Goal: Task Accomplishment & Management: Use online tool/utility

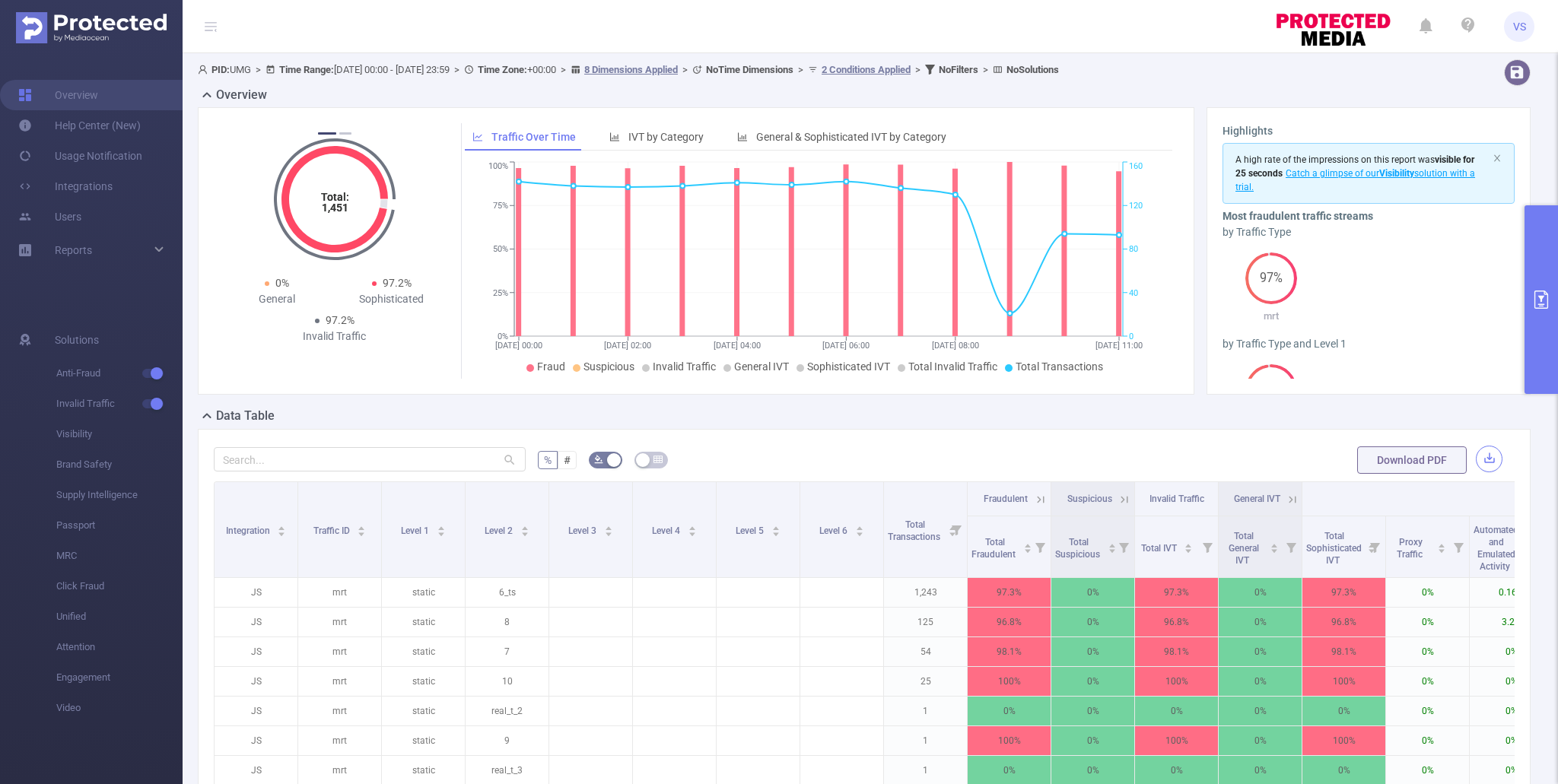
scroll to position [135, 0]
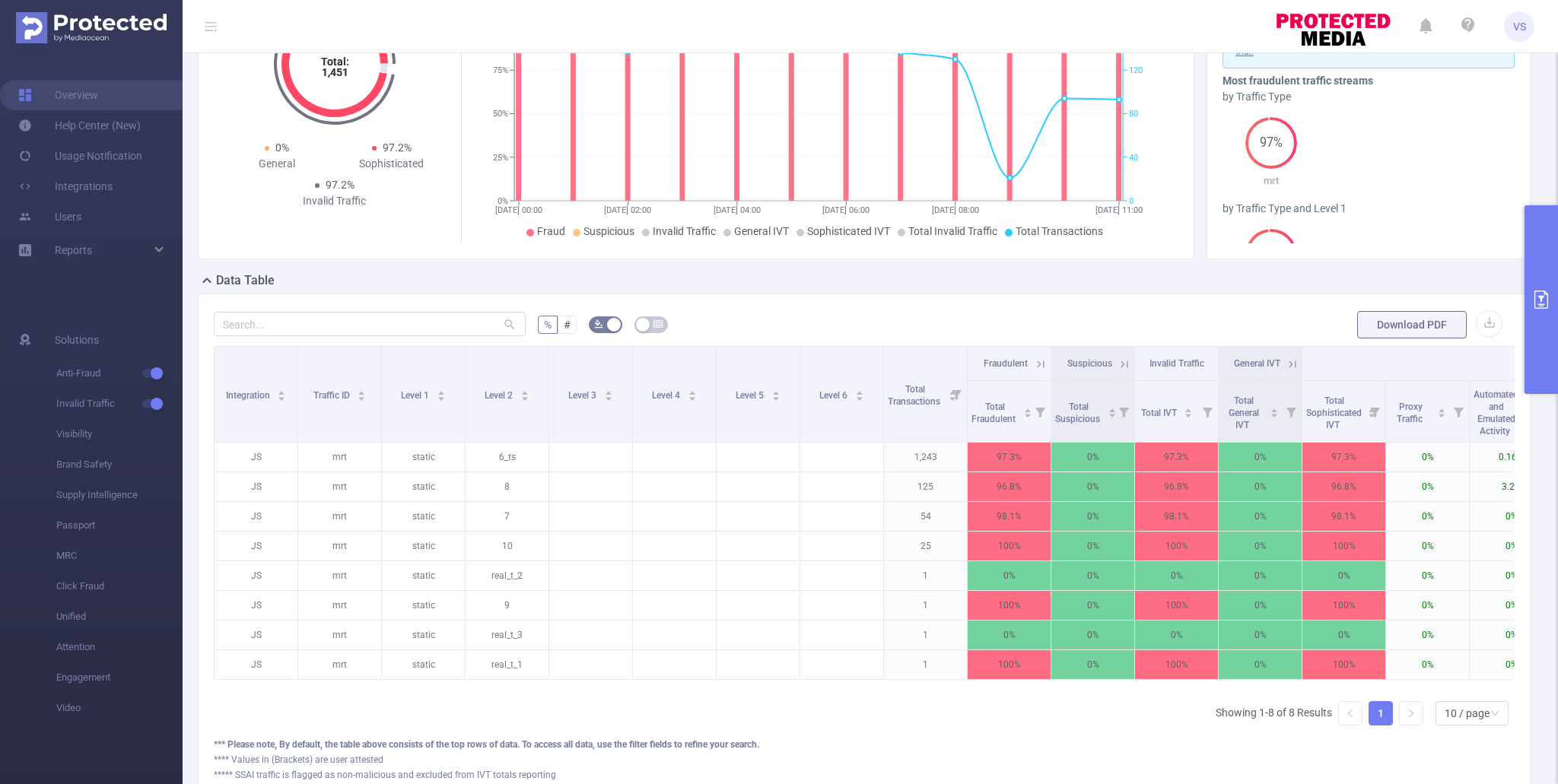
click at [1541, 336] on button "primary" at bounding box center [1540, 300] width 33 height 189
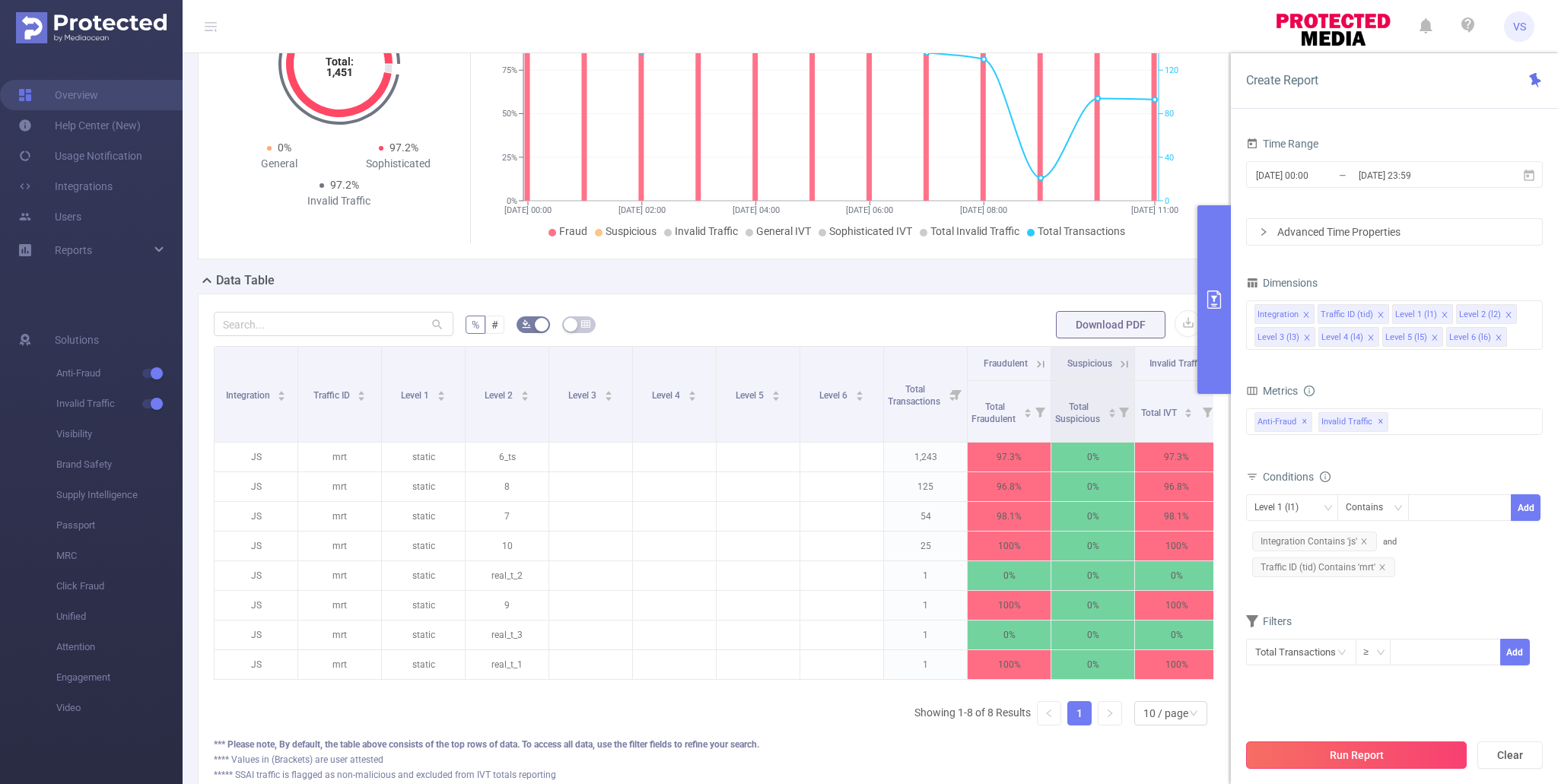
click at [1369, 758] on button "Run Report" at bounding box center [1355, 755] width 220 height 27
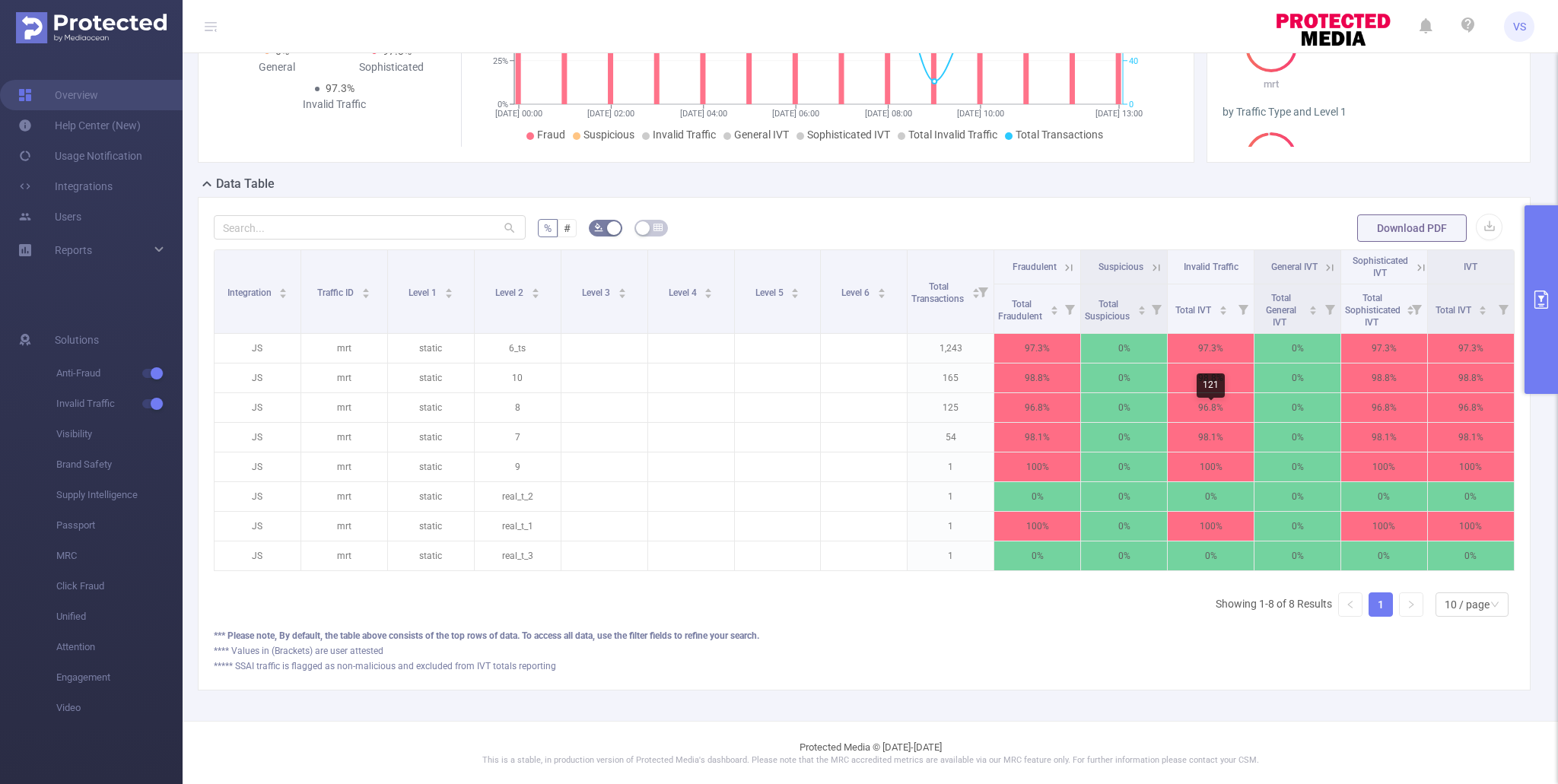
scroll to position [233, 0]
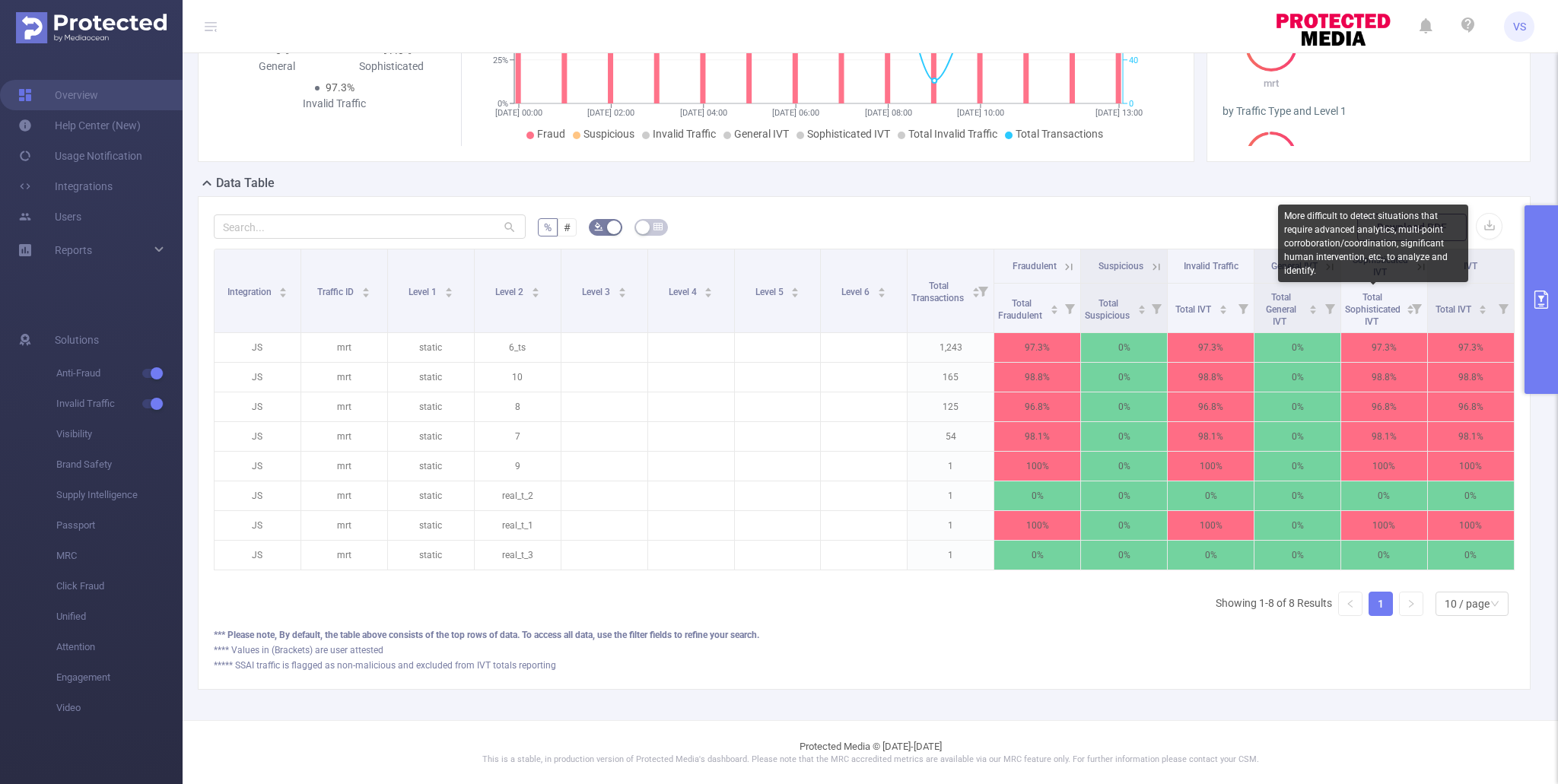
click at [1417, 262] on div "More difficult to detect situations that require advanced analytics, multi-poin…" at bounding box center [1373, 244] width 190 height 77
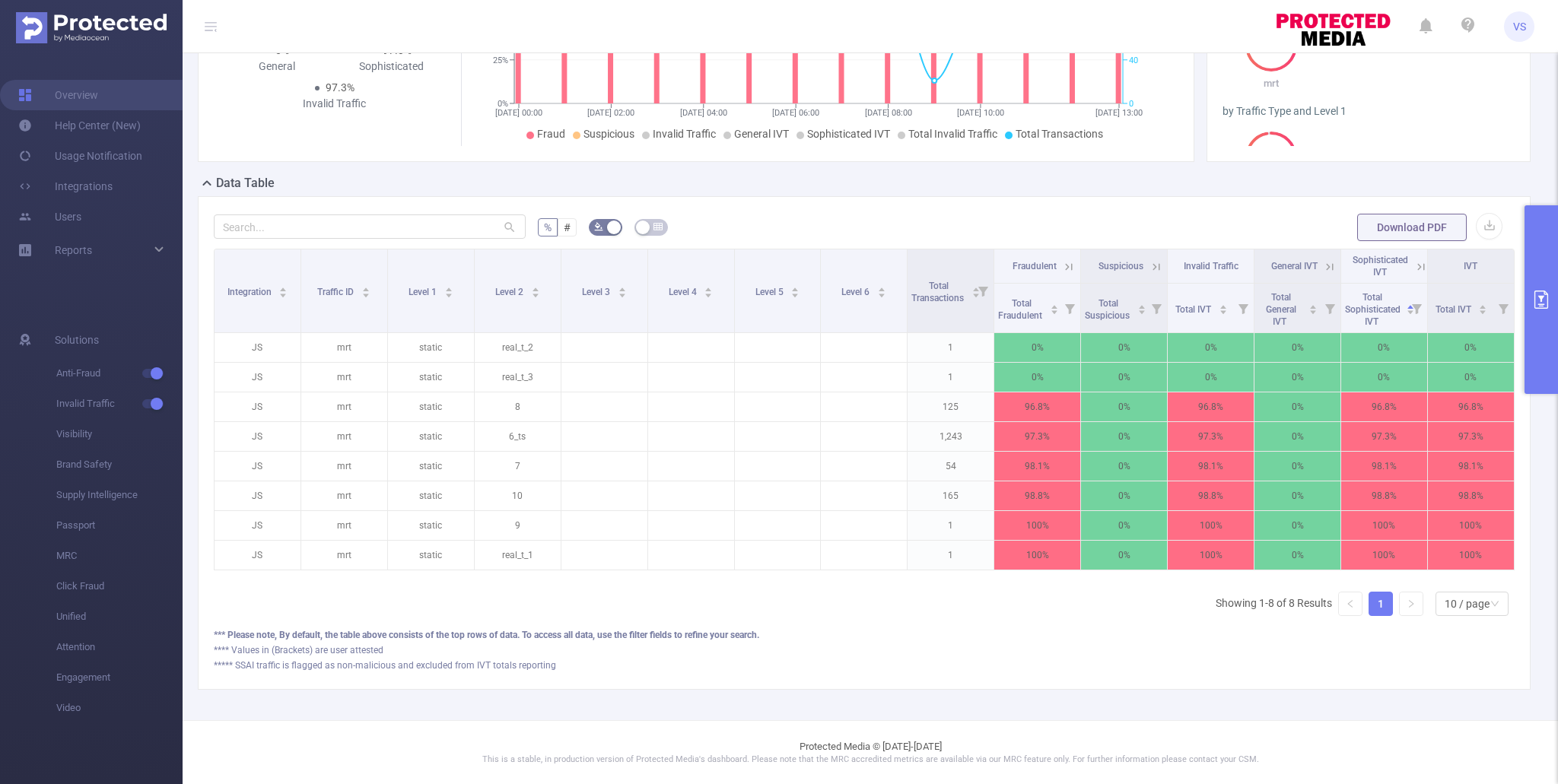
click at [1416, 265] on icon at bounding box center [1421, 267] width 14 height 14
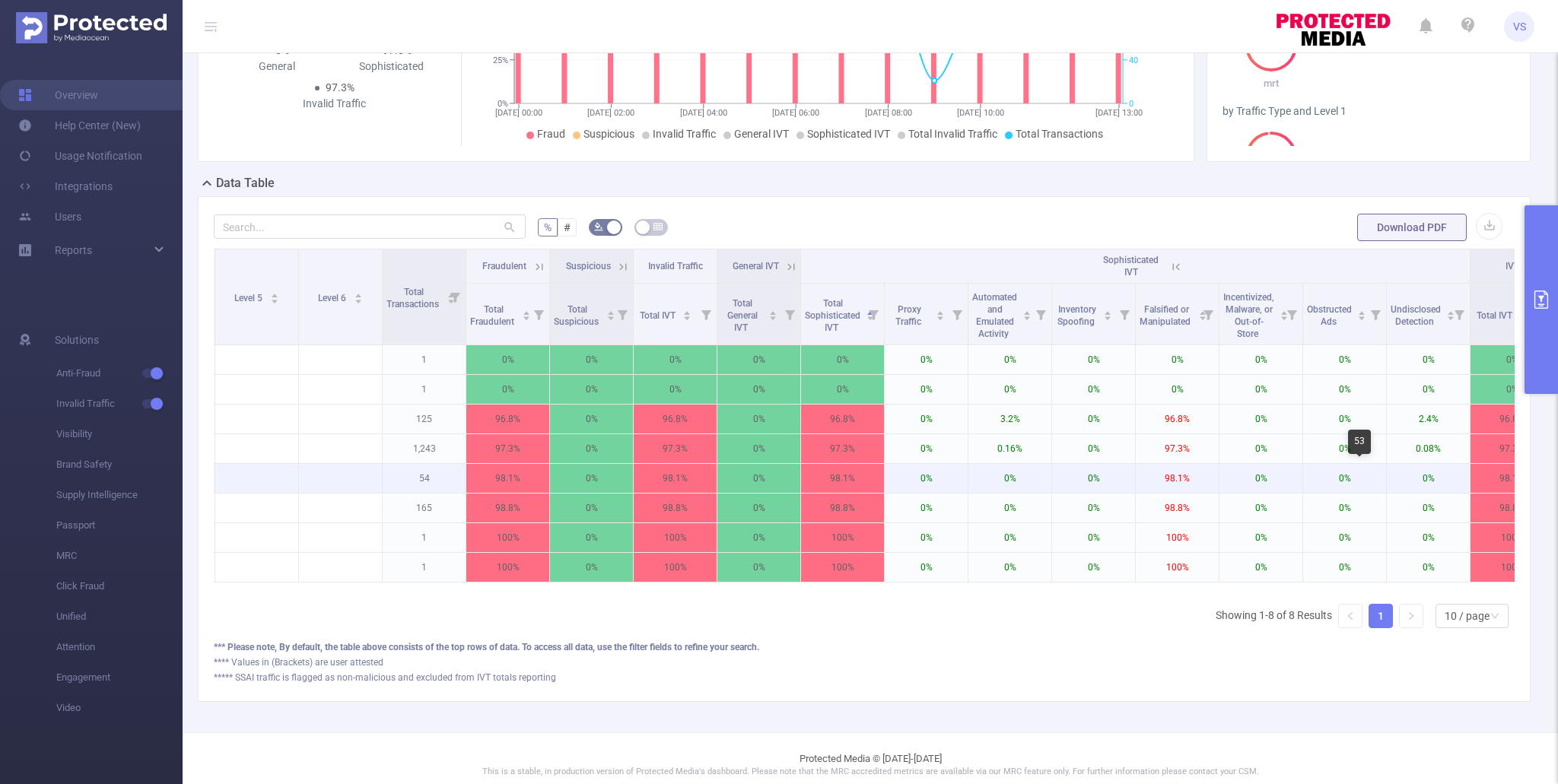
scroll to position [0, 544]
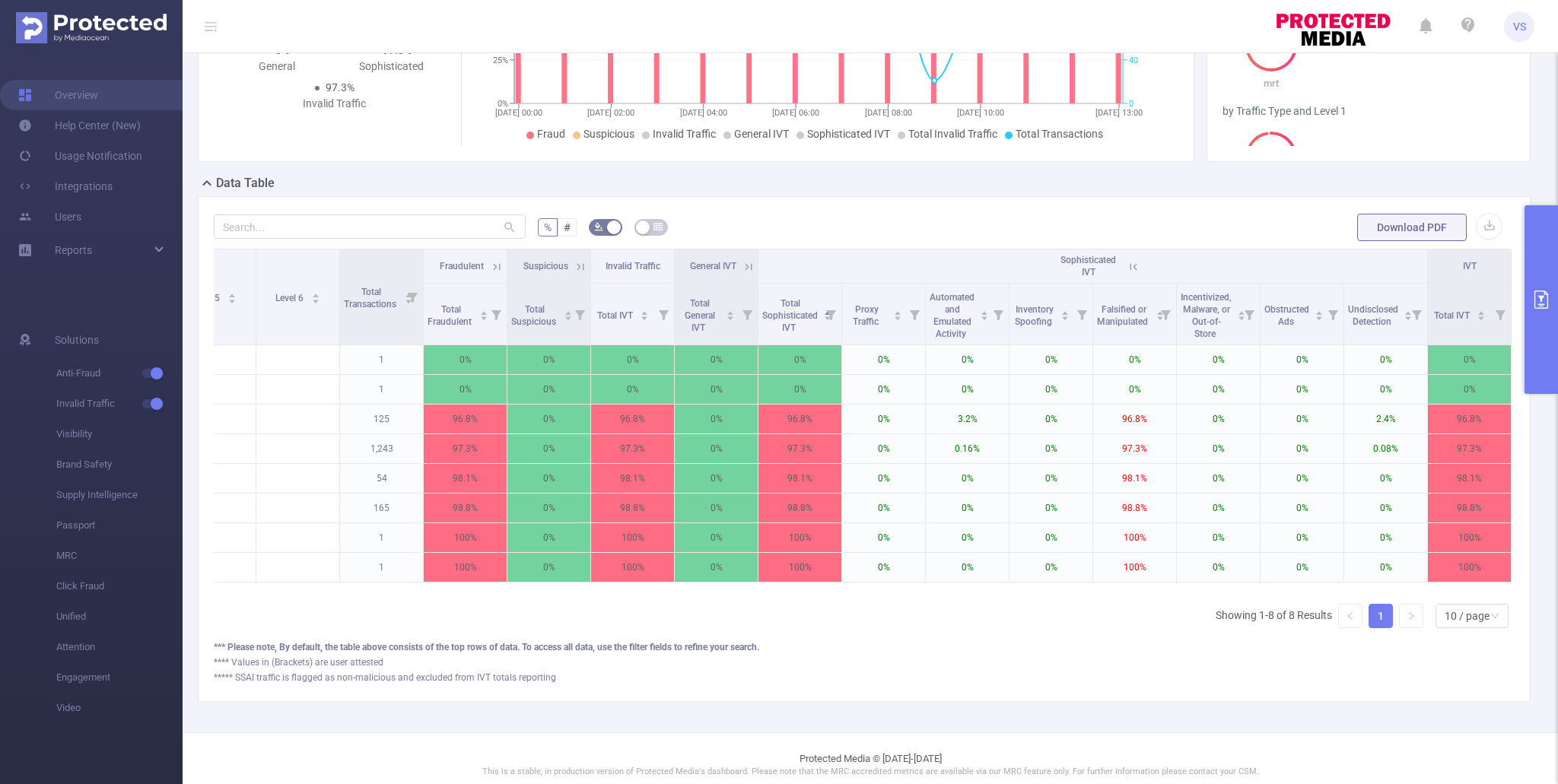
click at [1536, 302] on icon "primary" at bounding box center [1541, 300] width 19 height 19
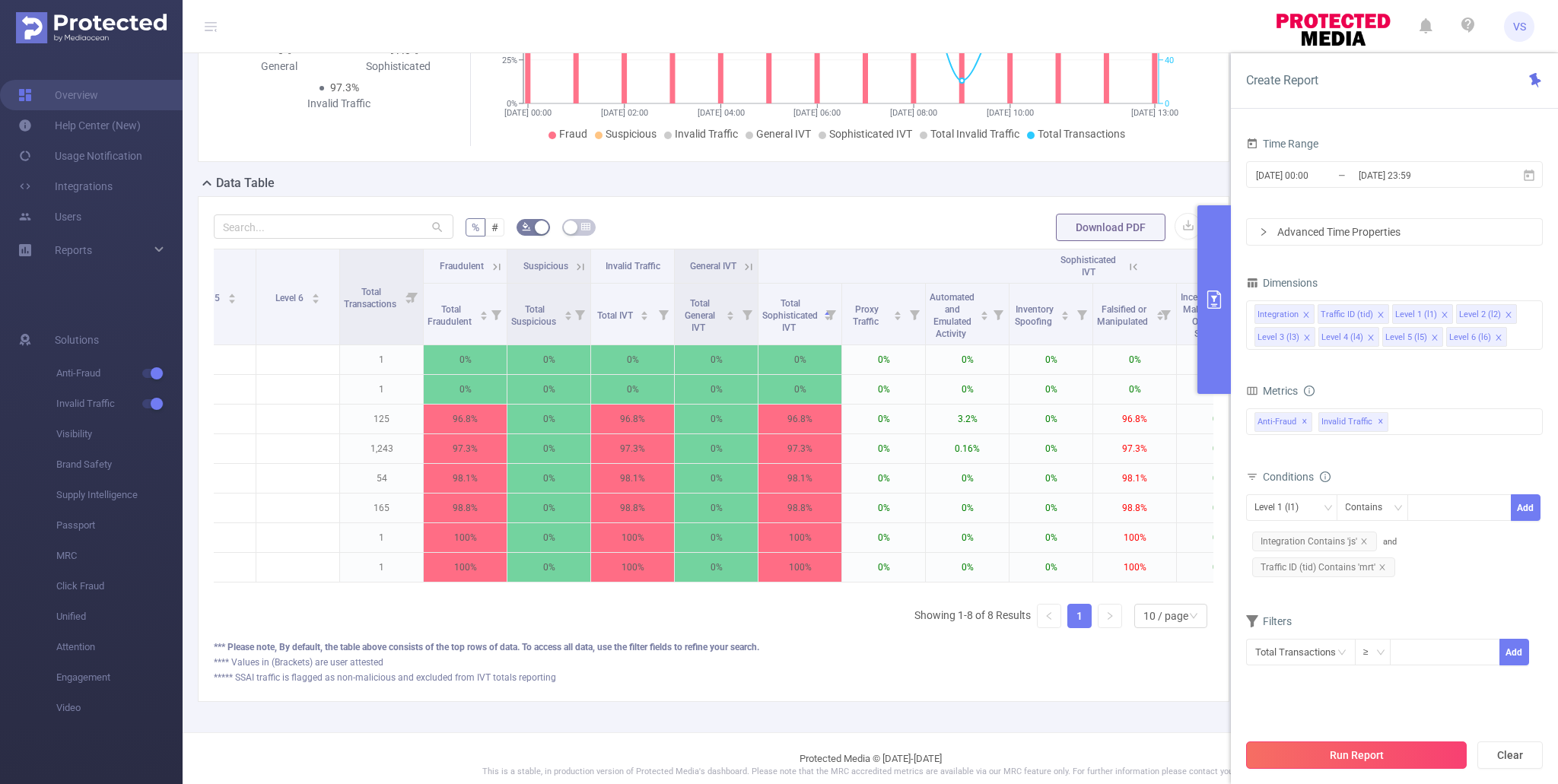
click at [1382, 760] on button "Run Report" at bounding box center [1355, 755] width 220 height 27
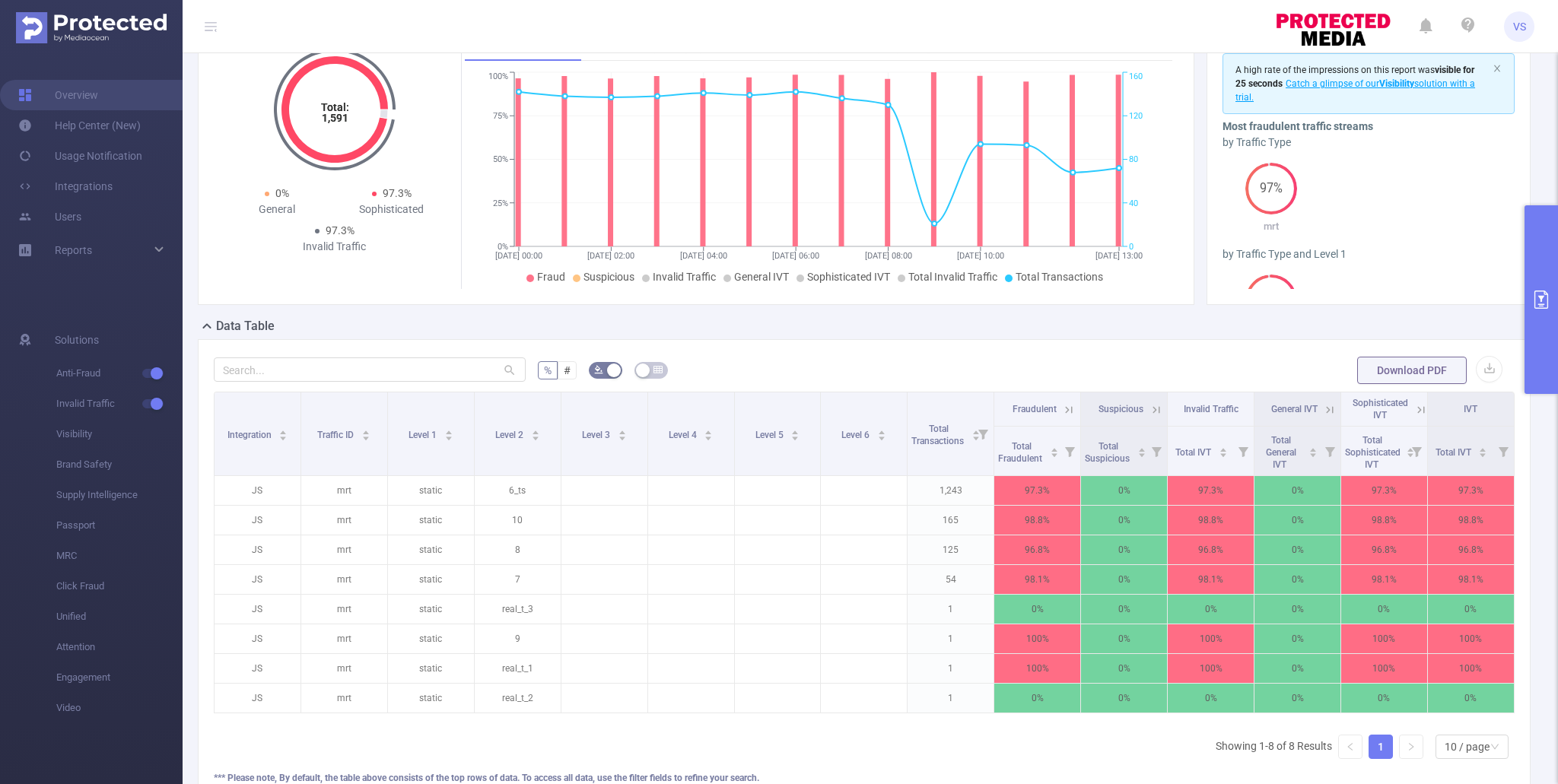
scroll to position [80, 0]
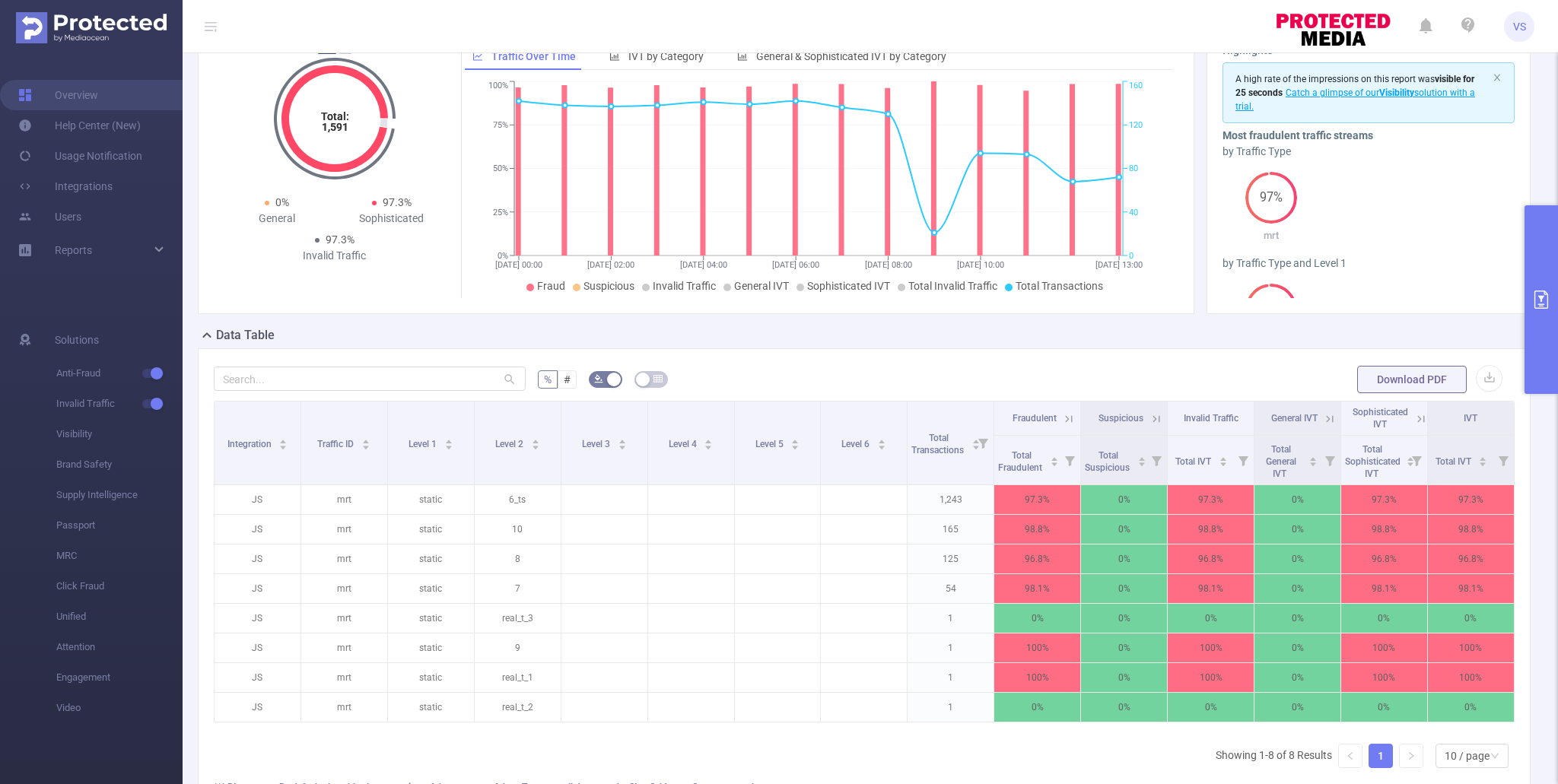
click at [1530, 318] on button "primary" at bounding box center [1540, 300] width 33 height 189
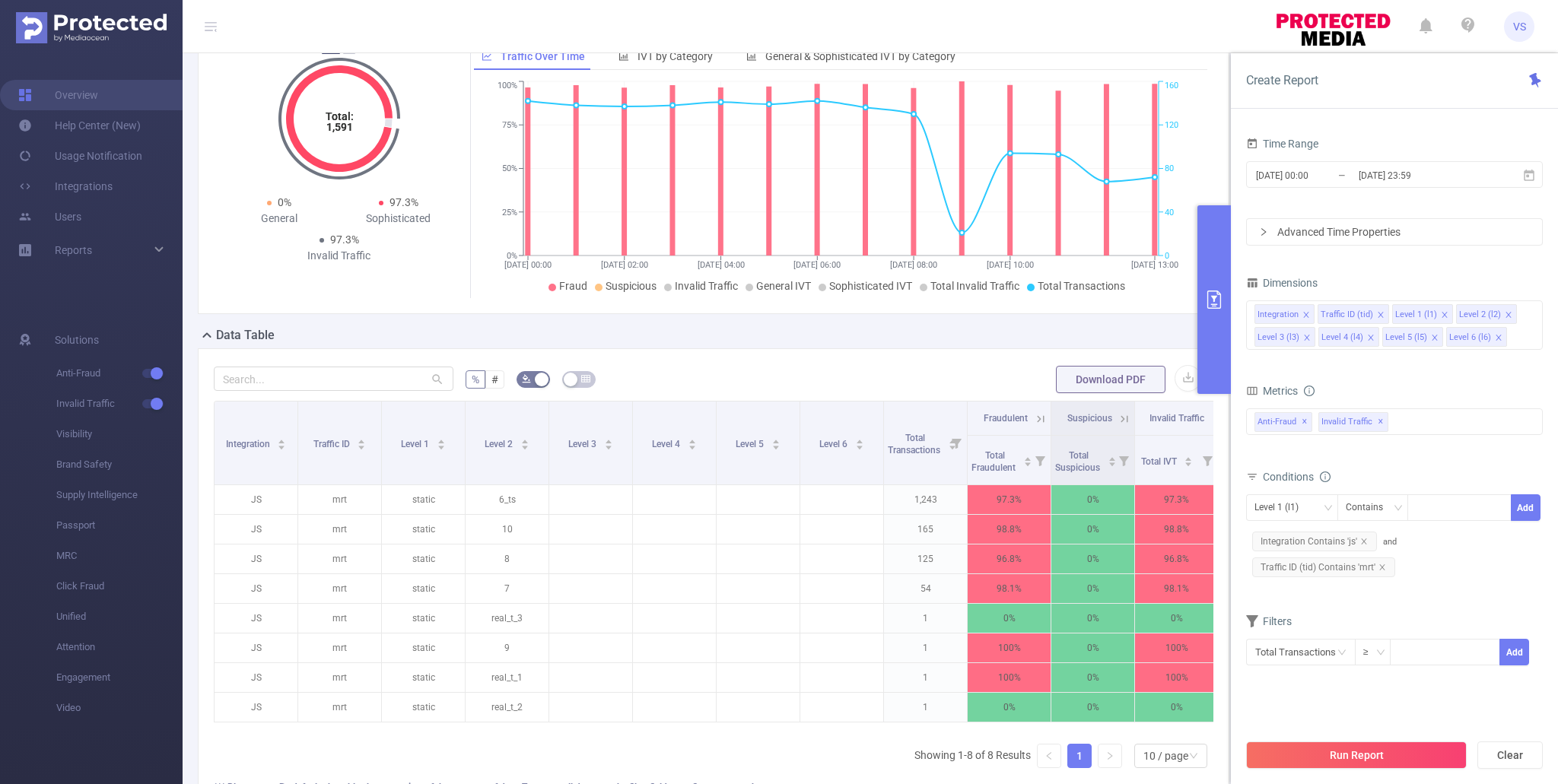
click at [1373, 740] on div "Run Report Clear" at bounding box center [1394, 755] width 327 height 58
click at [1373, 748] on button "Run Report" at bounding box center [1355, 755] width 220 height 27
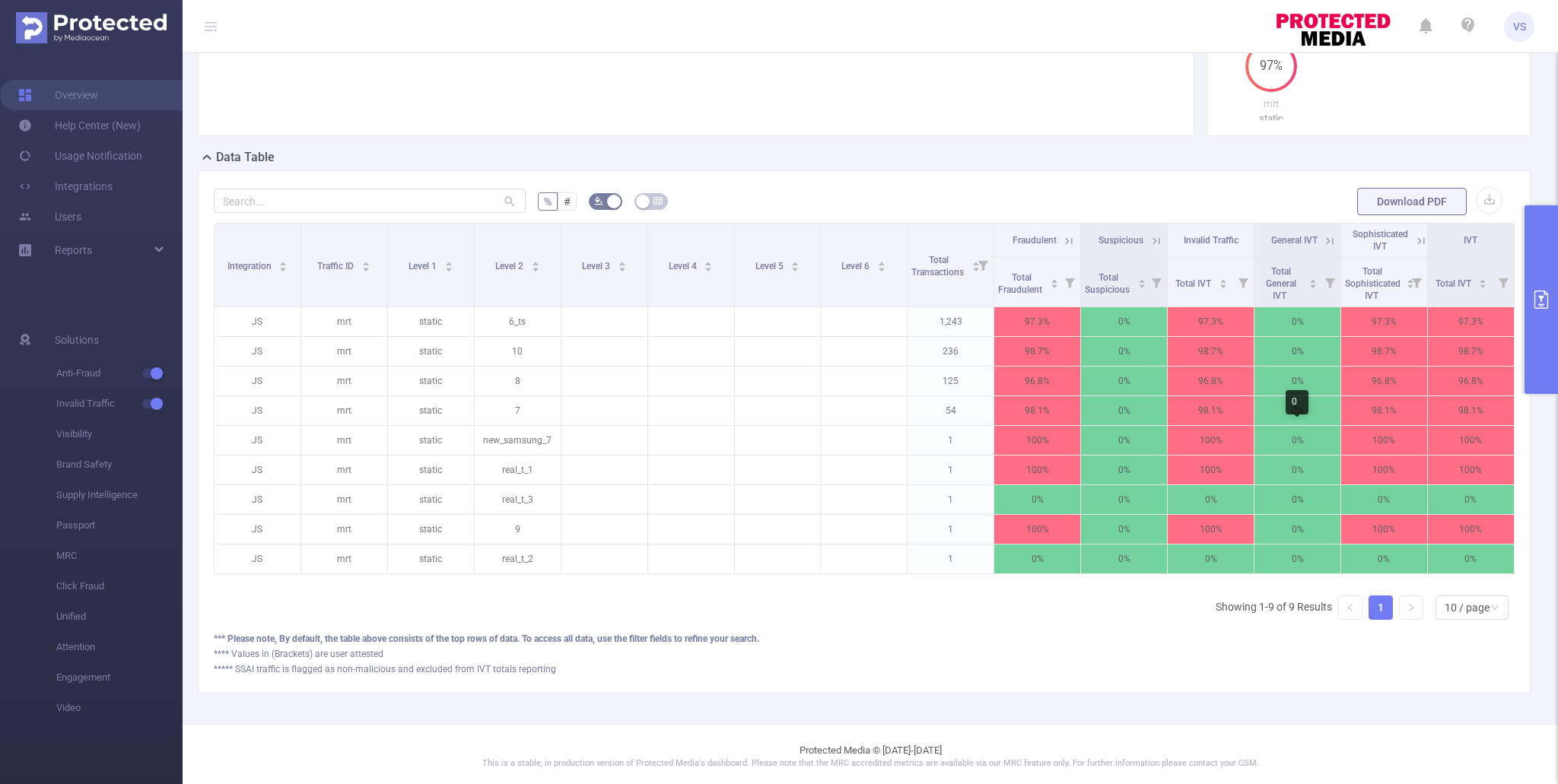
scroll to position [262, 0]
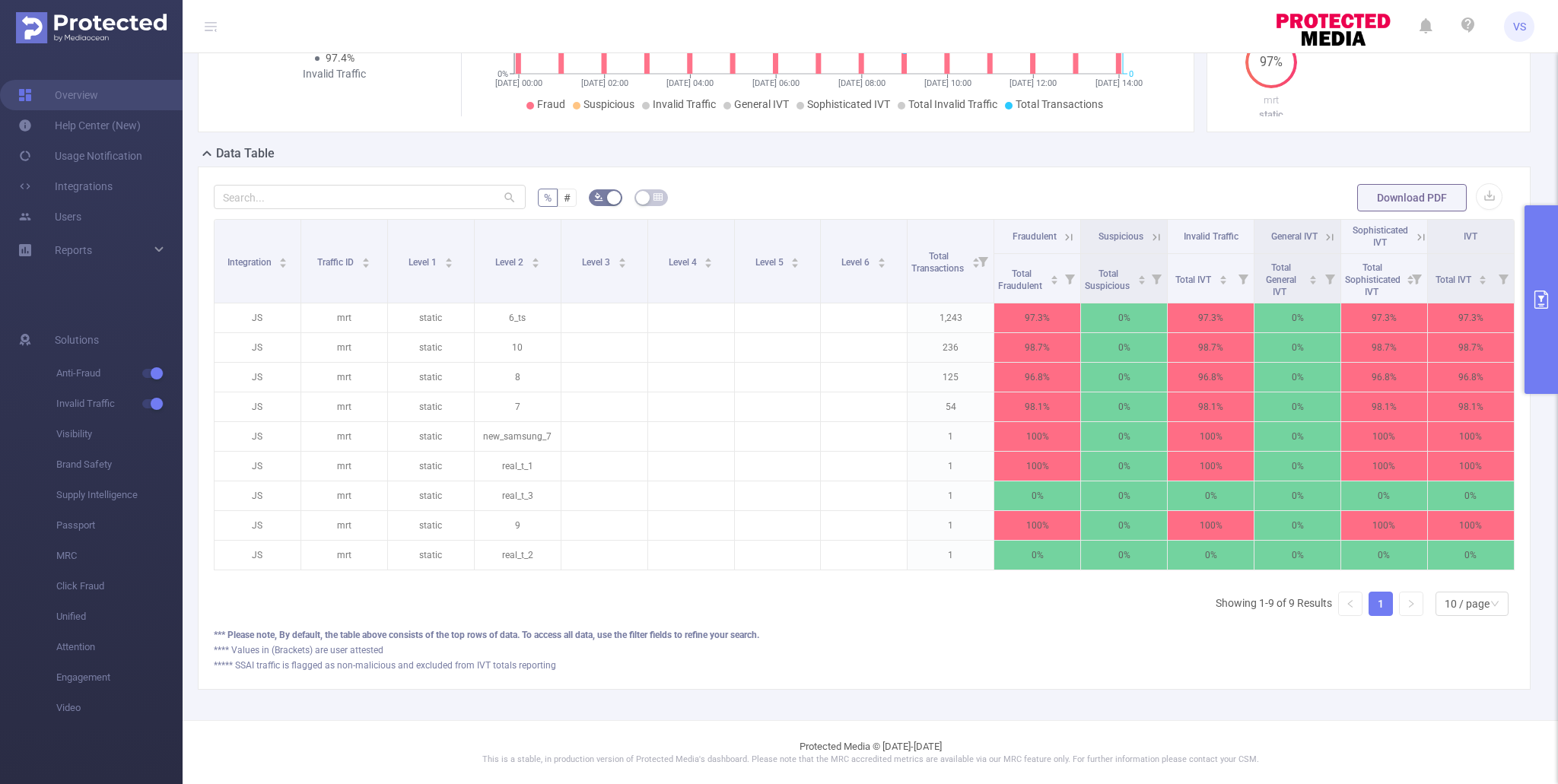
click at [1418, 238] on icon at bounding box center [1420, 237] width 7 height 7
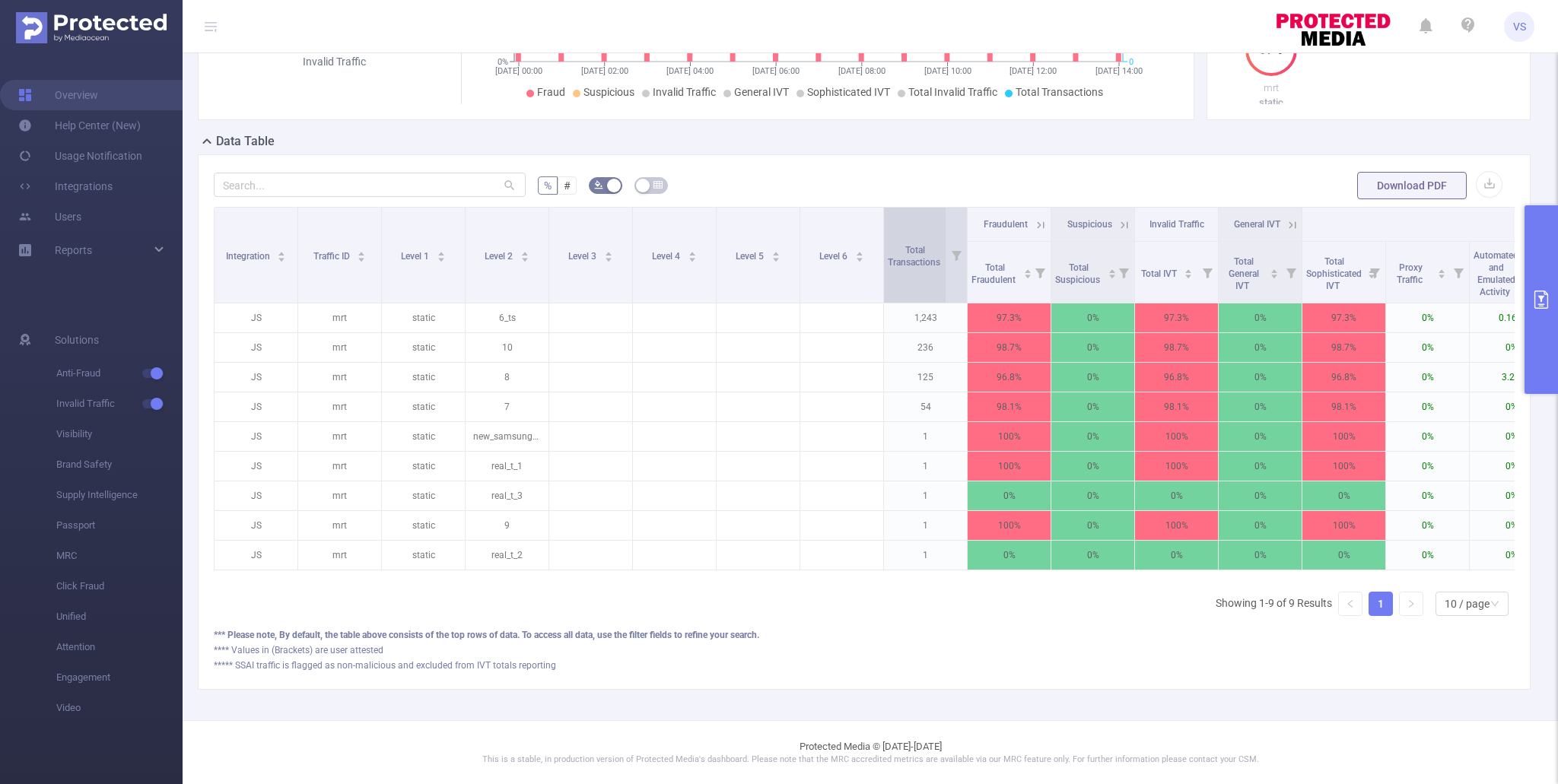
scroll to position [0, 0]
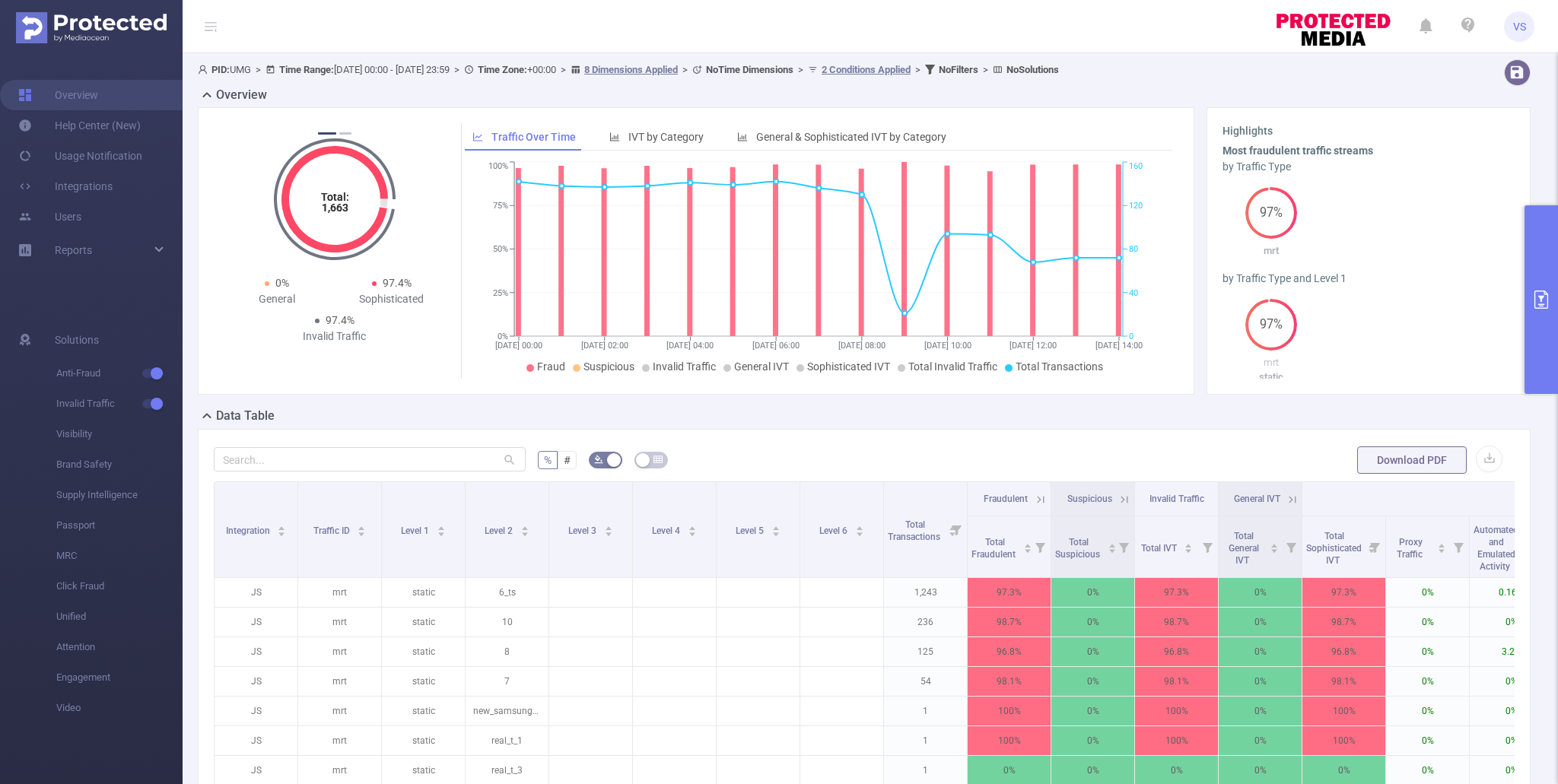
click at [1551, 343] on button "primary" at bounding box center [1540, 300] width 33 height 189
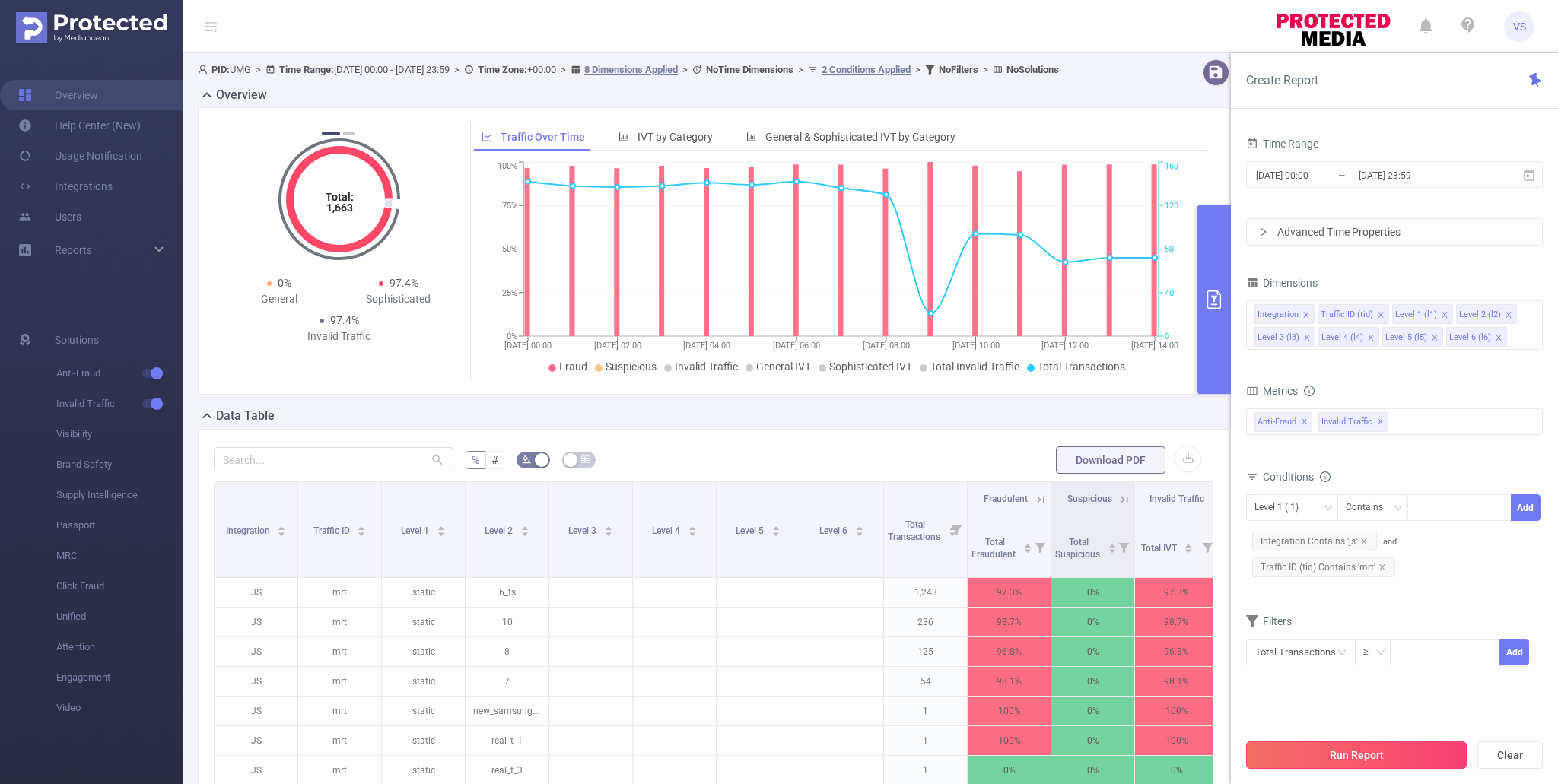
click at [1256, 760] on button "Run Report" at bounding box center [1355, 755] width 220 height 27
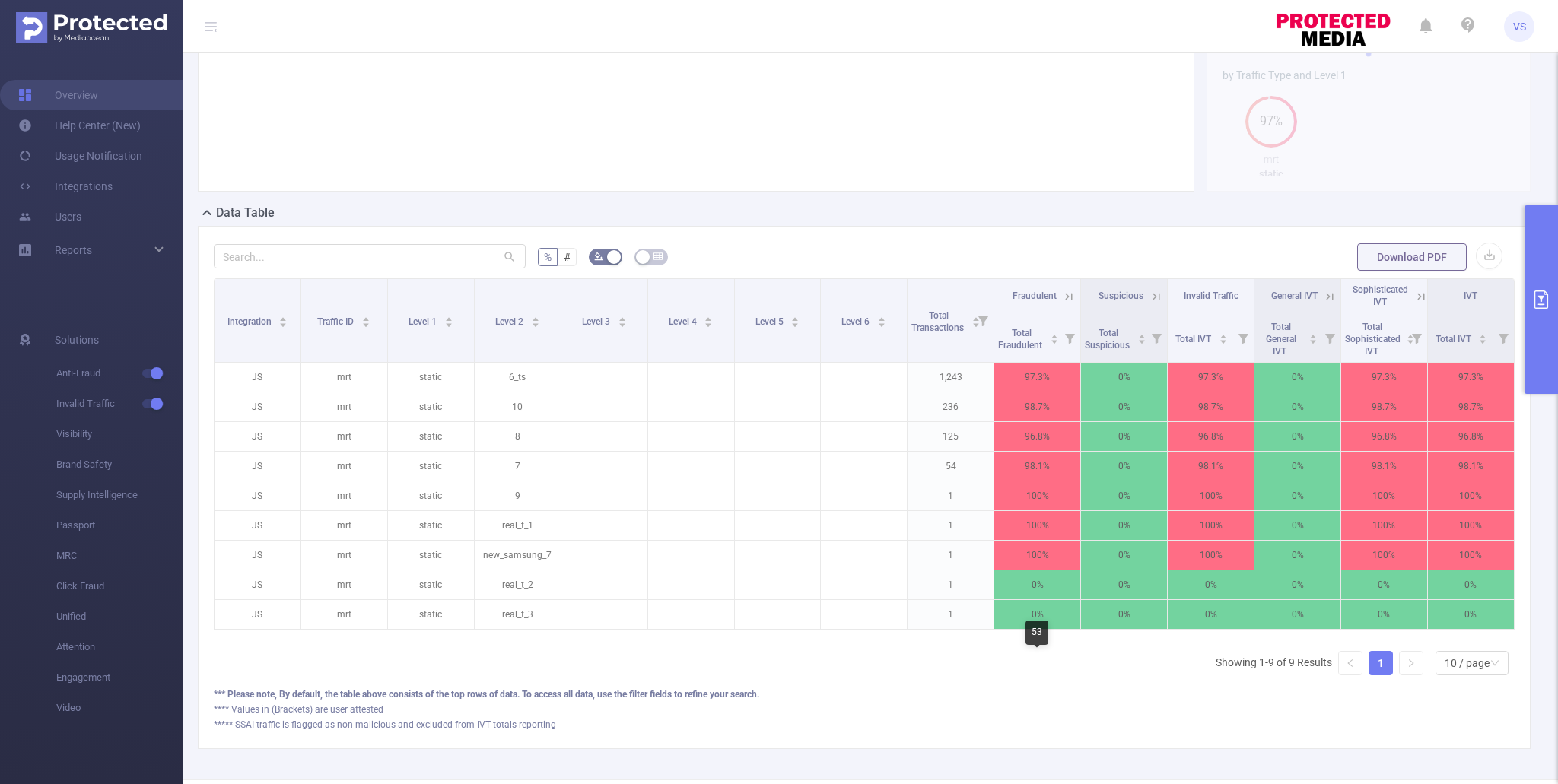
scroll to position [262, 0]
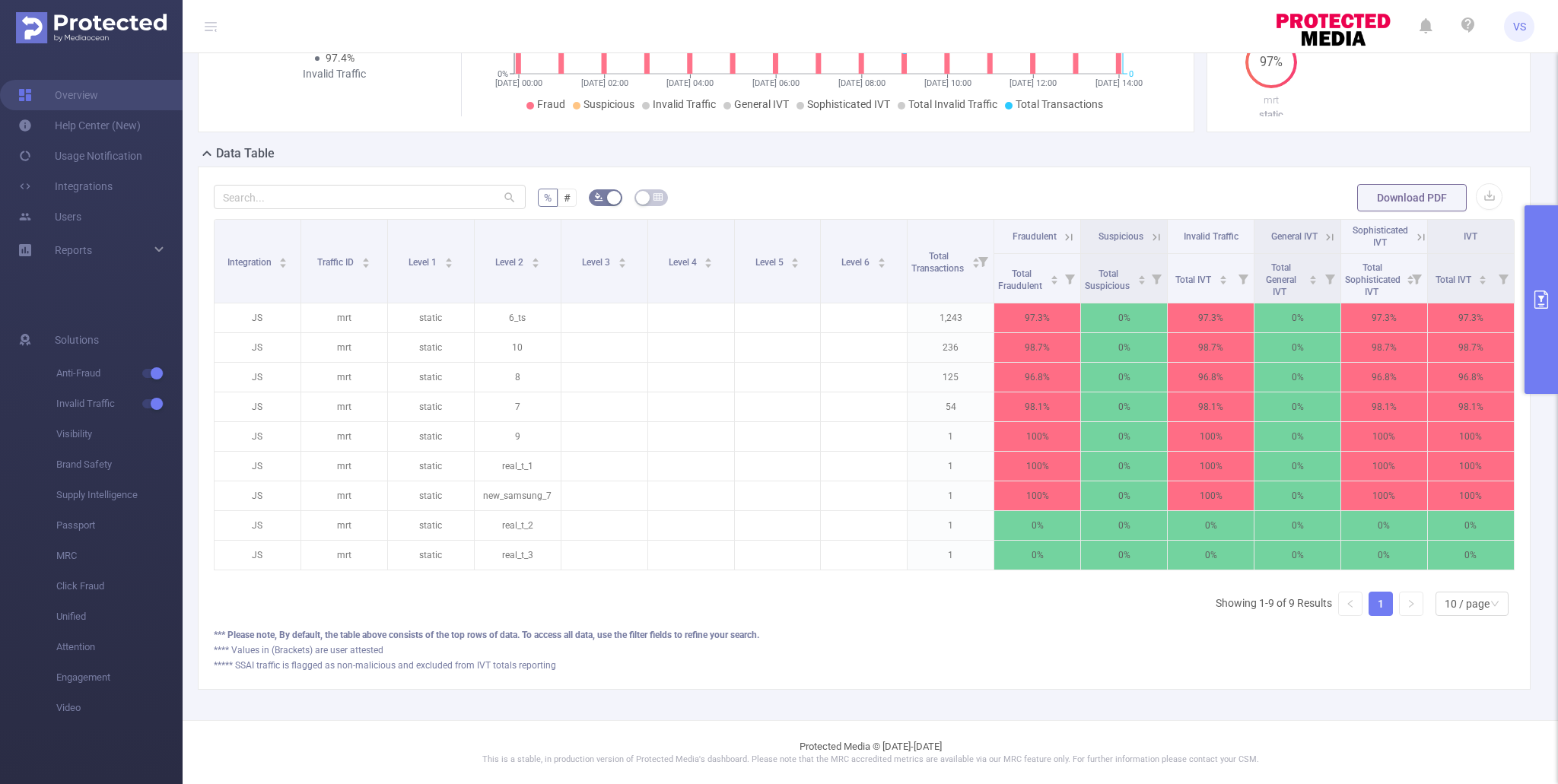
click at [1534, 305] on icon "primary" at bounding box center [1541, 300] width 14 height 19
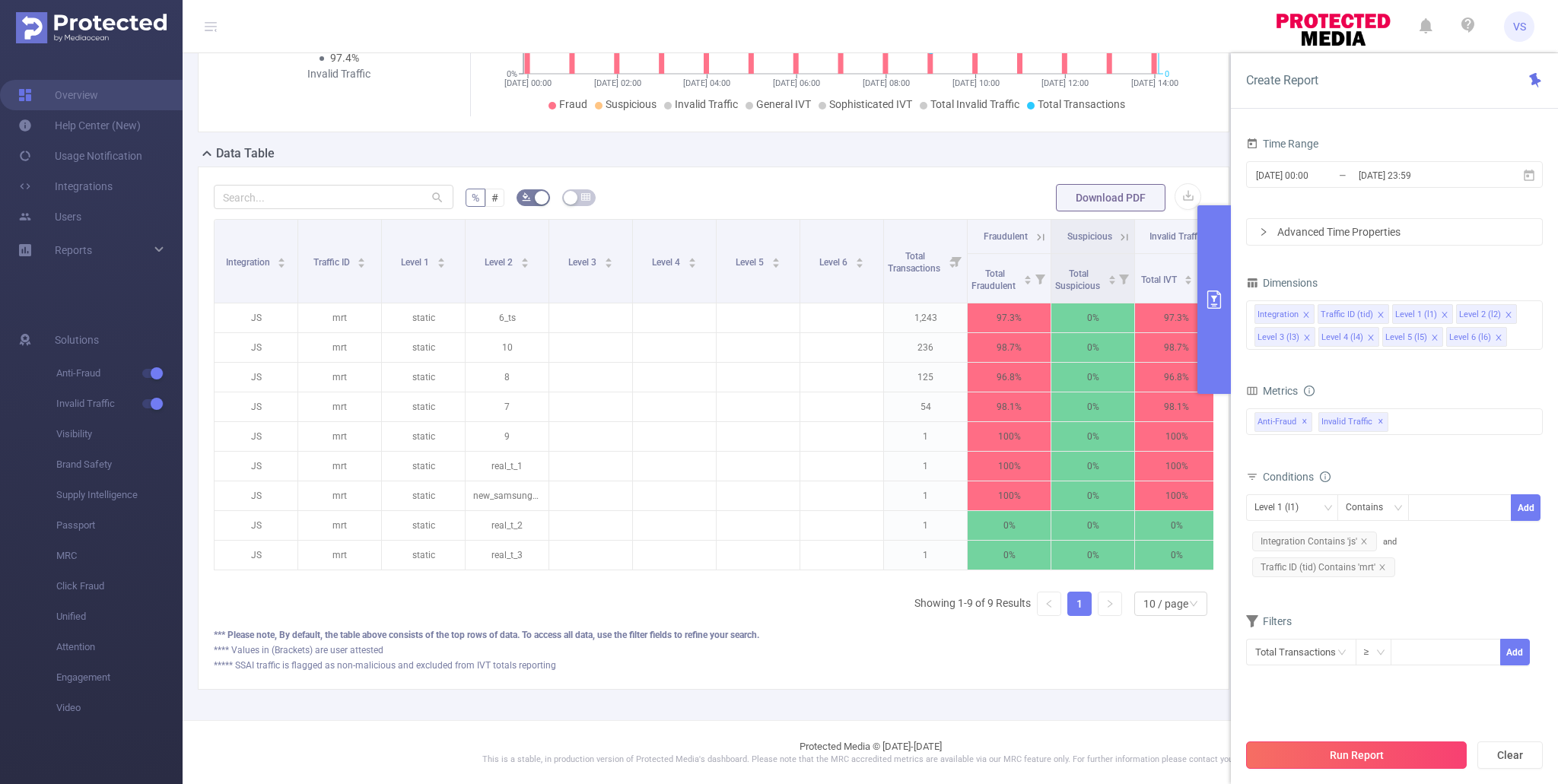
click at [1391, 762] on button "Run Report" at bounding box center [1355, 755] width 220 height 27
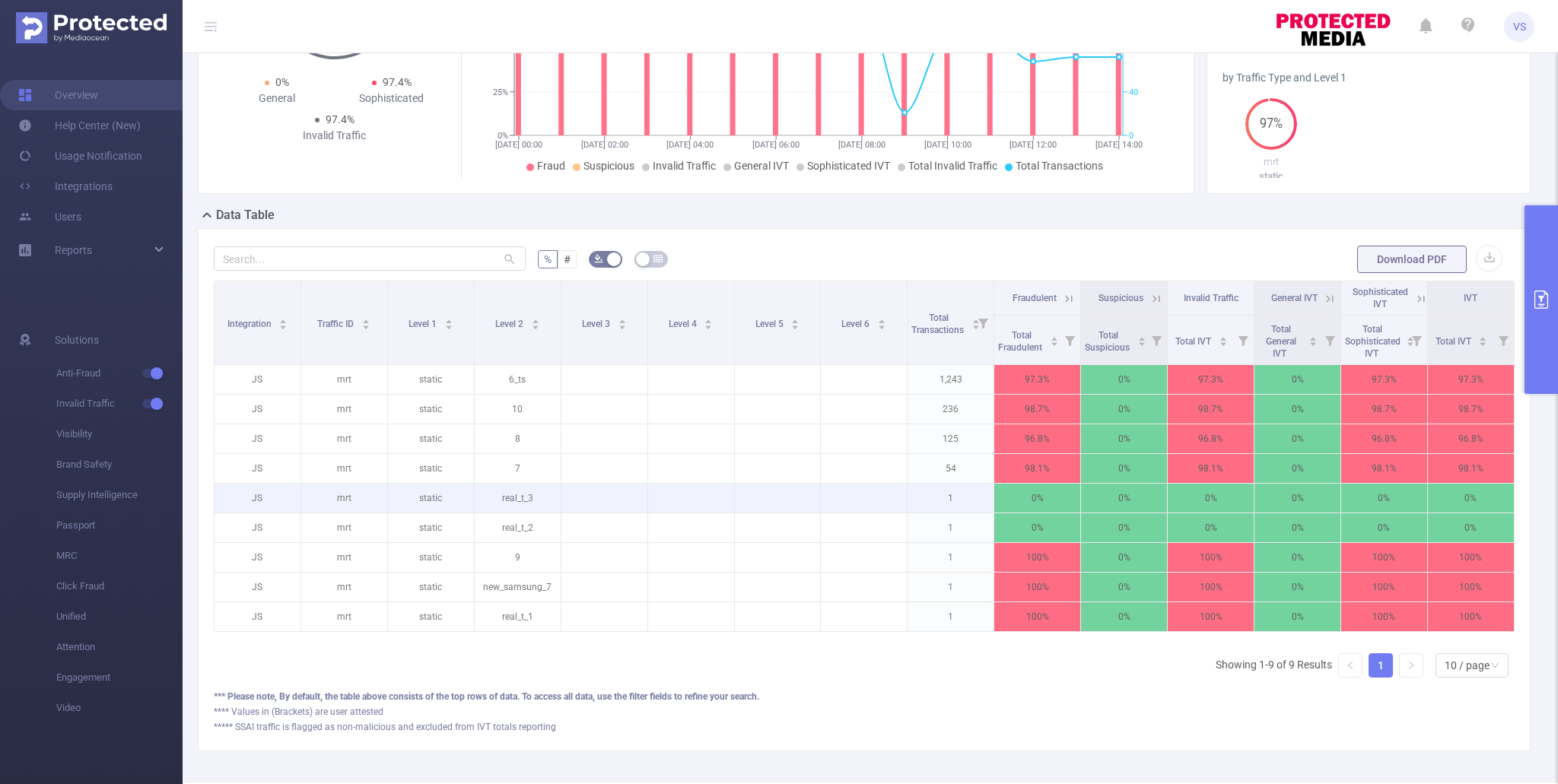
scroll to position [203, 0]
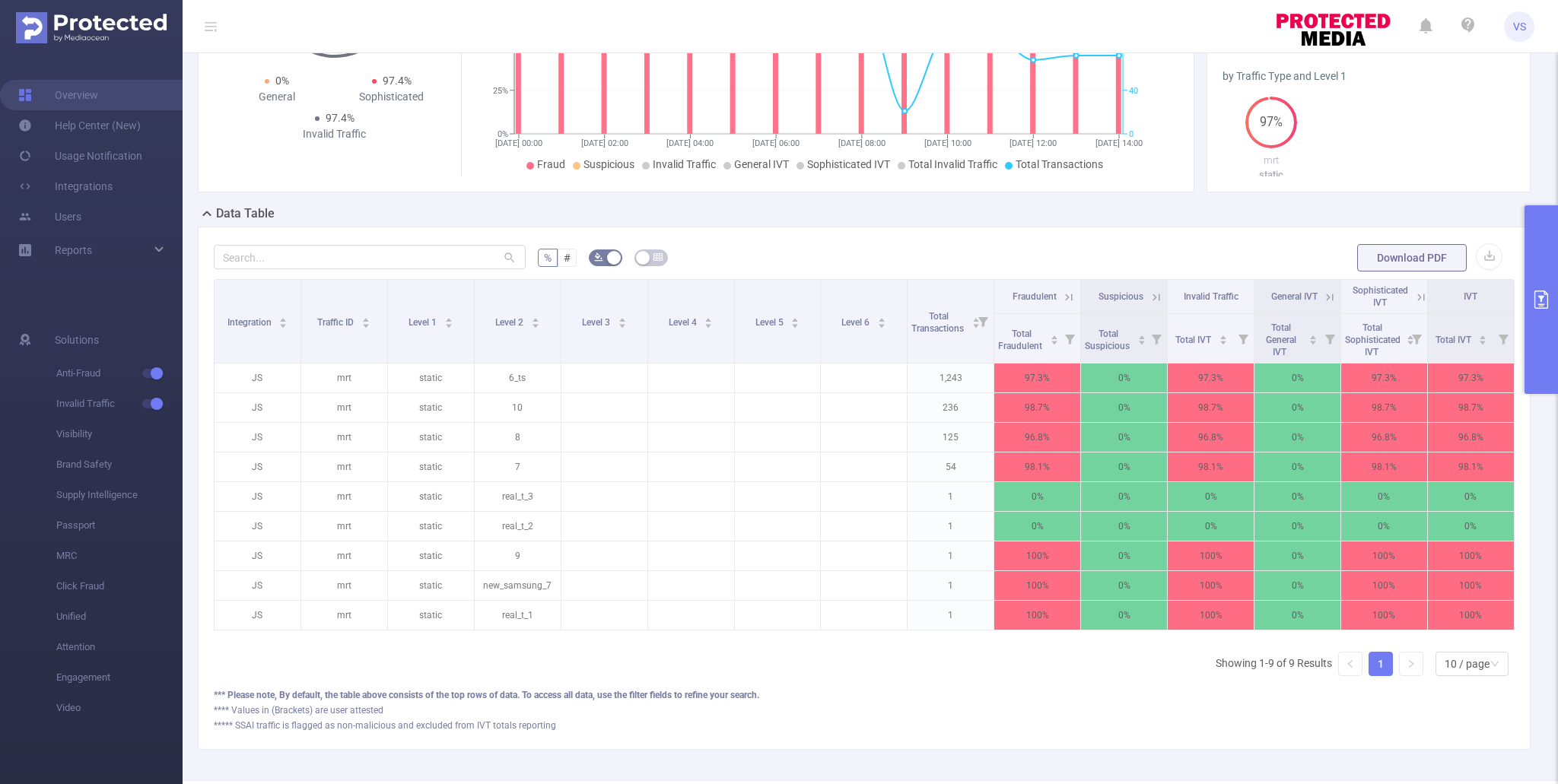
click at [1540, 295] on icon "primary" at bounding box center [1541, 300] width 14 height 19
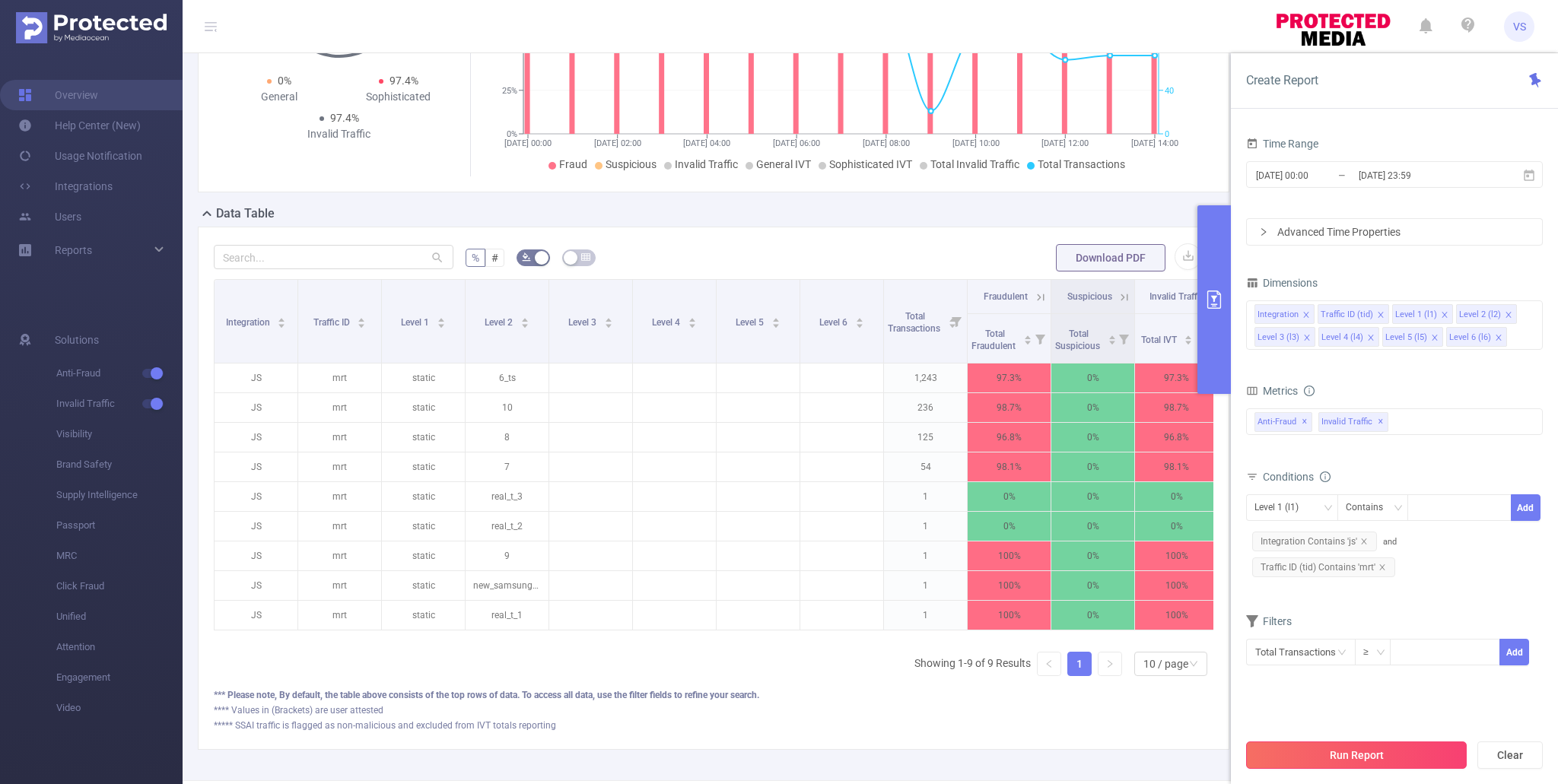
click at [1417, 756] on button "Run Report" at bounding box center [1355, 755] width 220 height 27
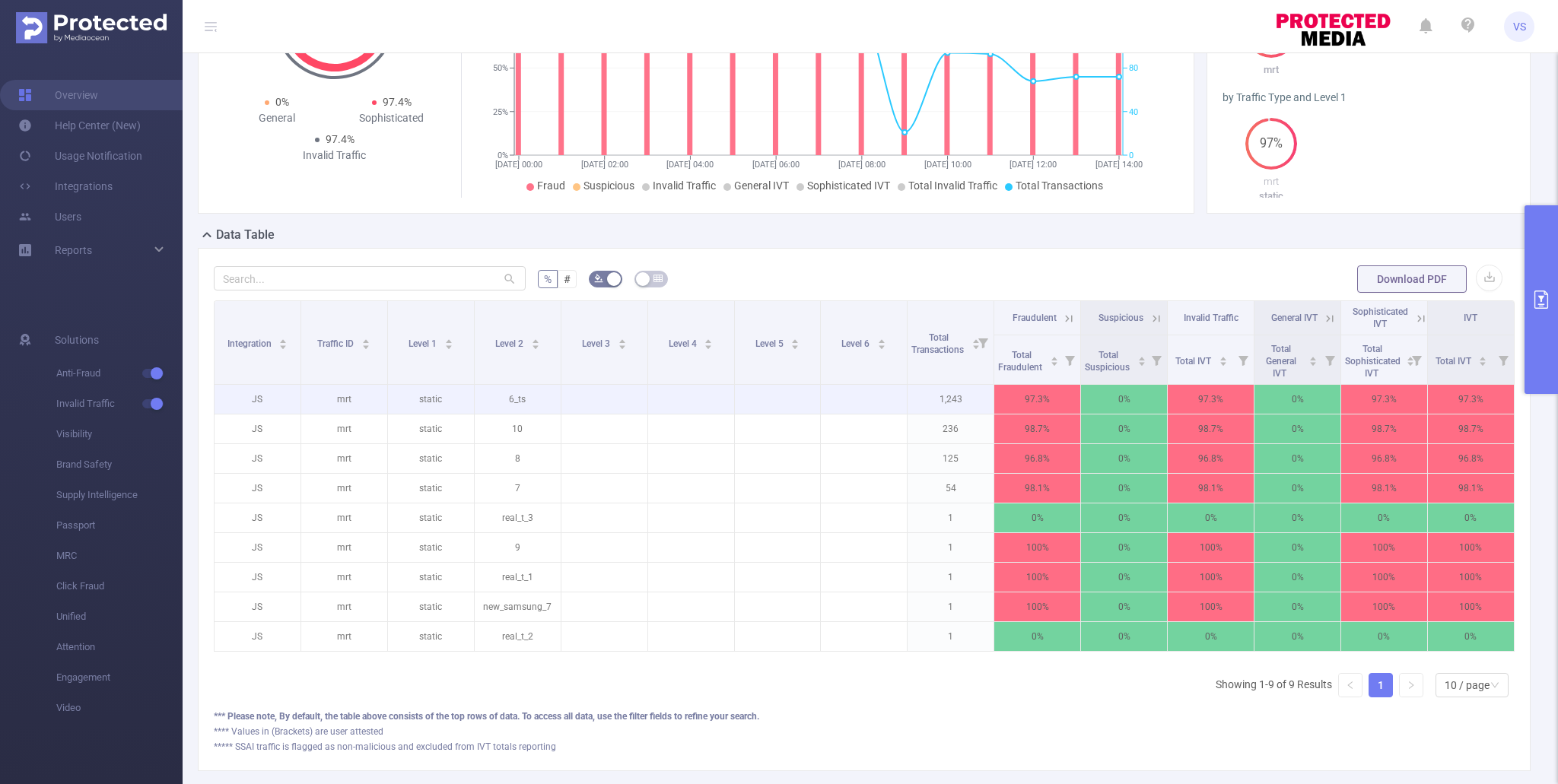
scroll to position [180, 0]
click at [1533, 324] on button "primary" at bounding box center [1540, 300] width 33 height 189
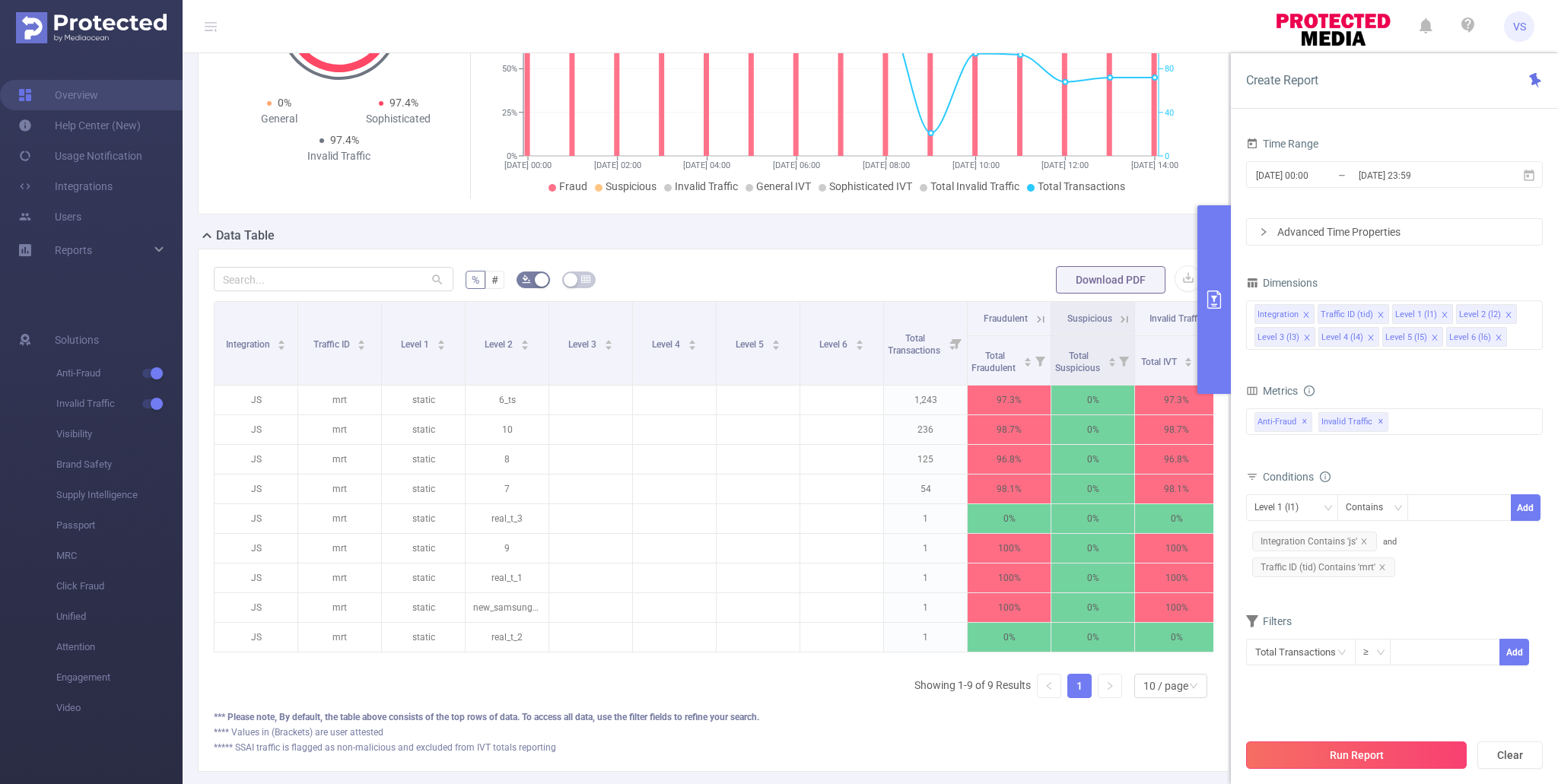
click at [1390, 751] on button "Run Report" at bounding box center [1355, 755] width 220 height 27
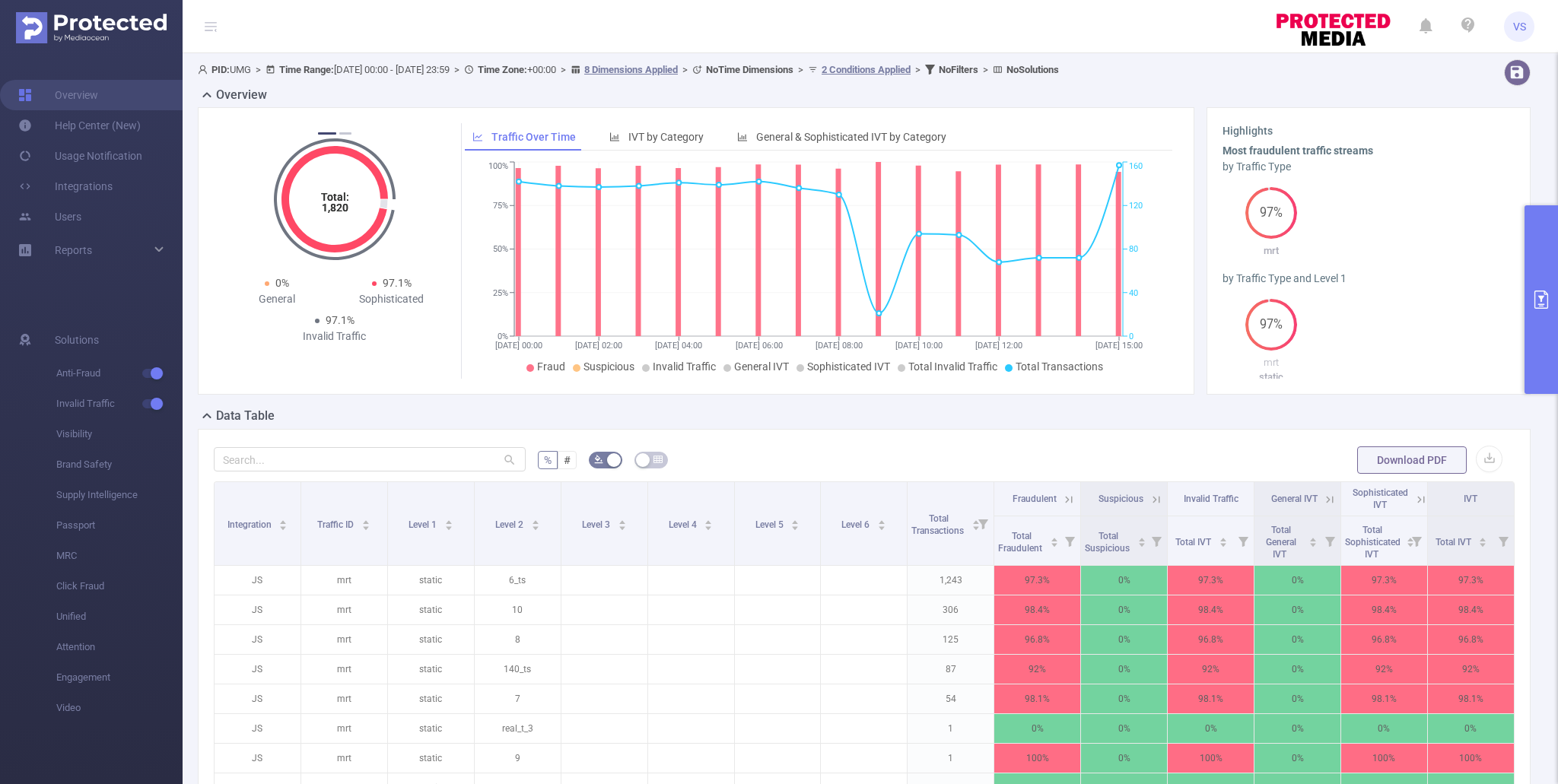
click at [1413, 493] on icon at bounding box center [1419, 499] width 19 height 15
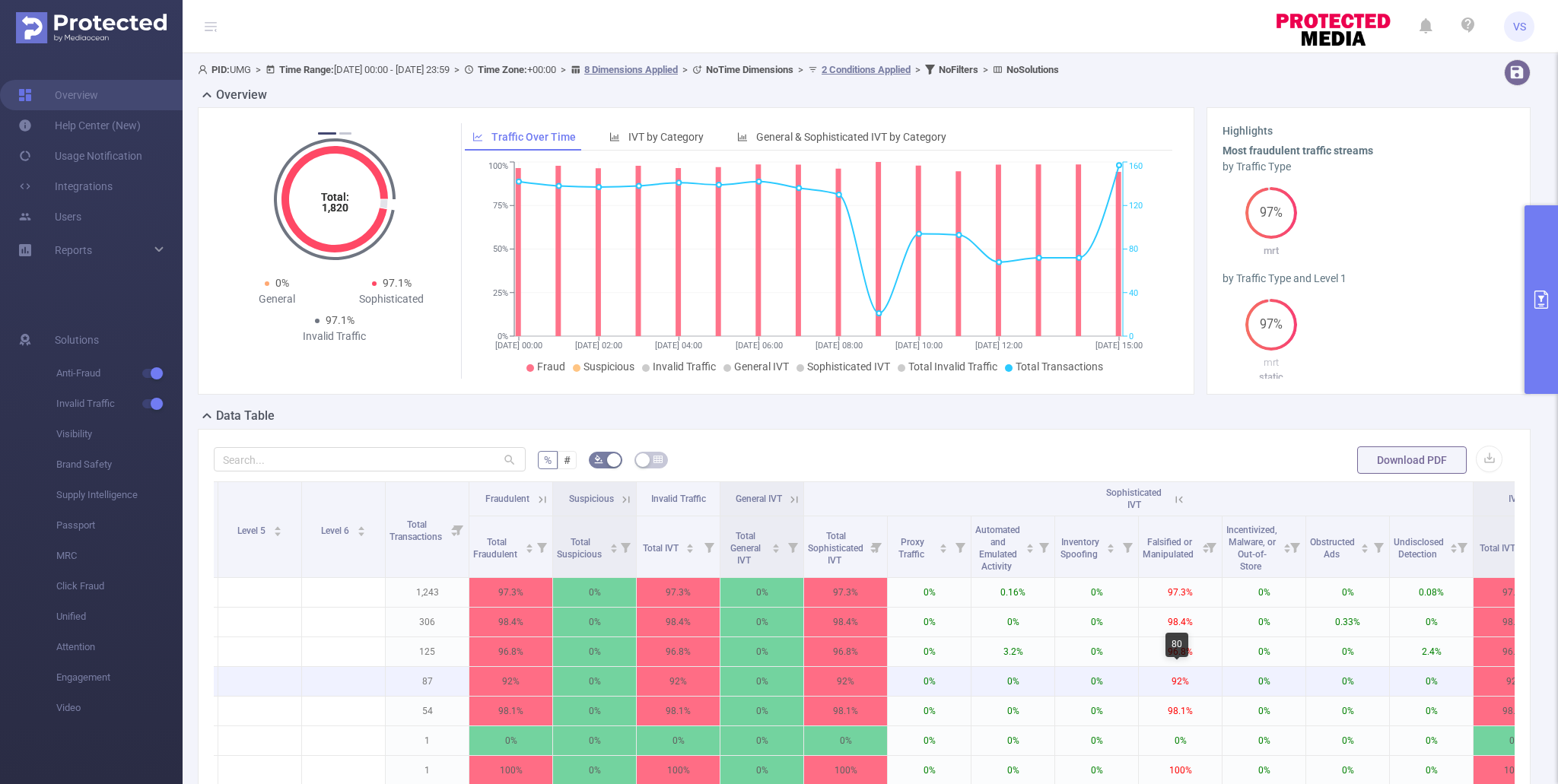
scroll to position [0, 544]
